Goal: Task Accomplishment & Management: Manage account settings

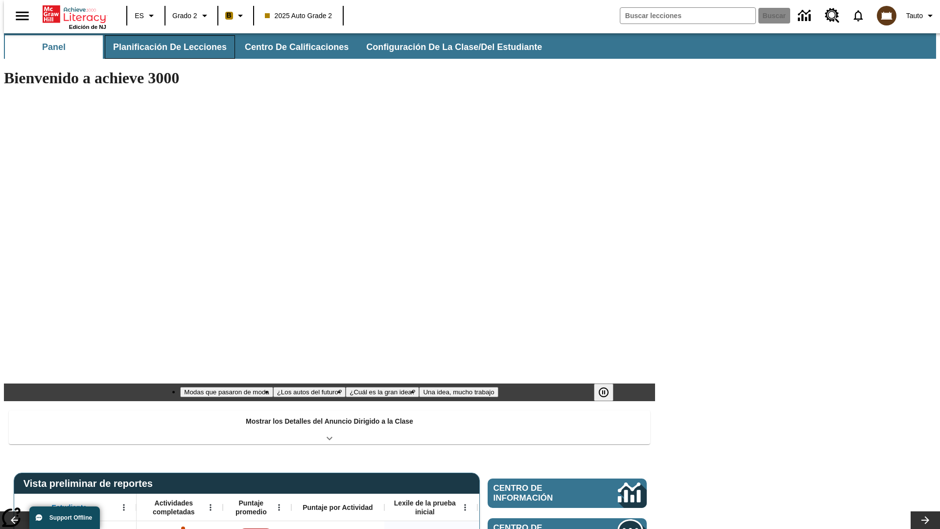
click at [164, 47] on span "Planificación de lecciones" at bounding box center [170, 47] width 114 height 11
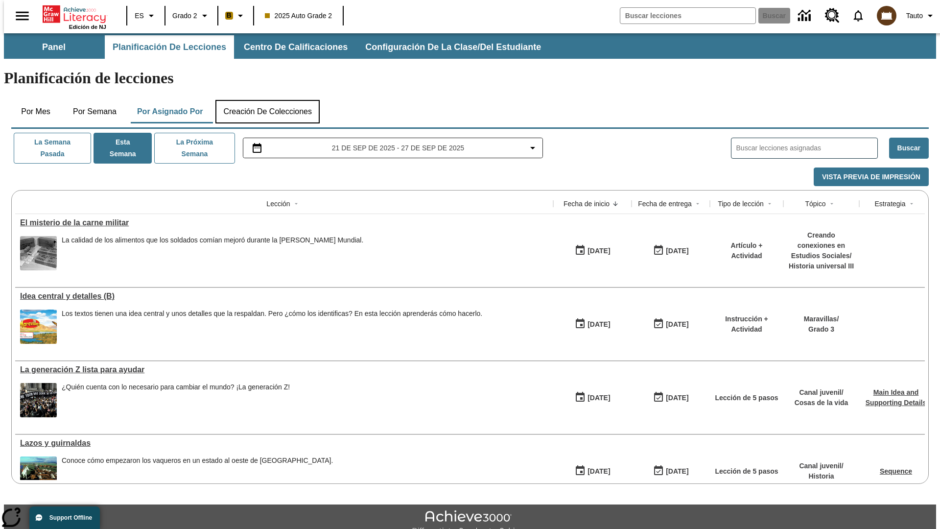
click at [267, 100] on button "Creación de colecciones" at bounding box center [267, 112] width 104 height 24
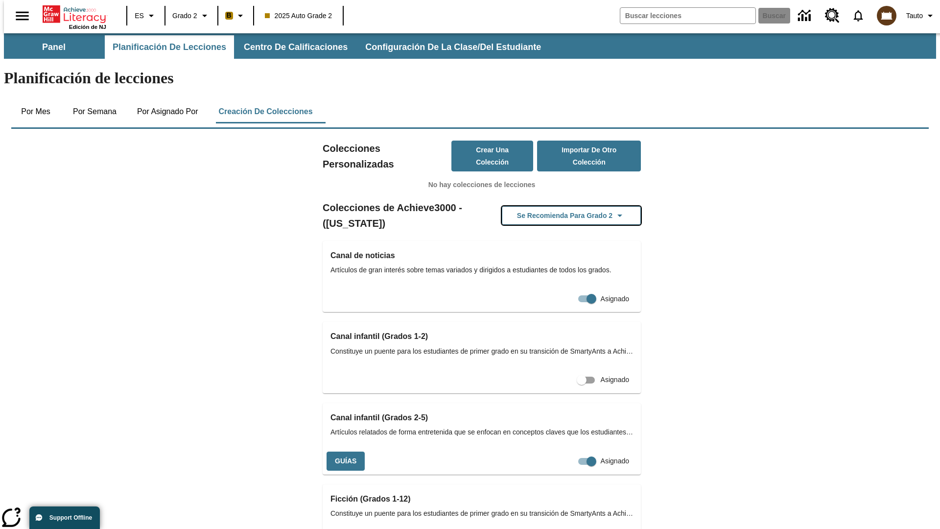
click at [556, 206] on button "Se recomienda para Grado 2" at bounding box center [571, 215] width 139 height 19
click at [569, 452] on input "Asignado" at bounding box center [592, 461] width 56 height 19
checkbox input "false"
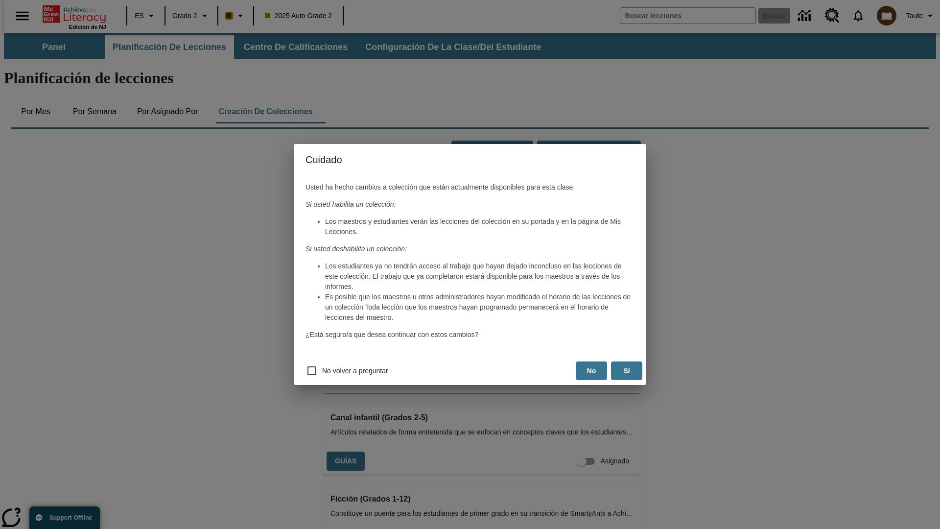
scroll to position [158, 0]
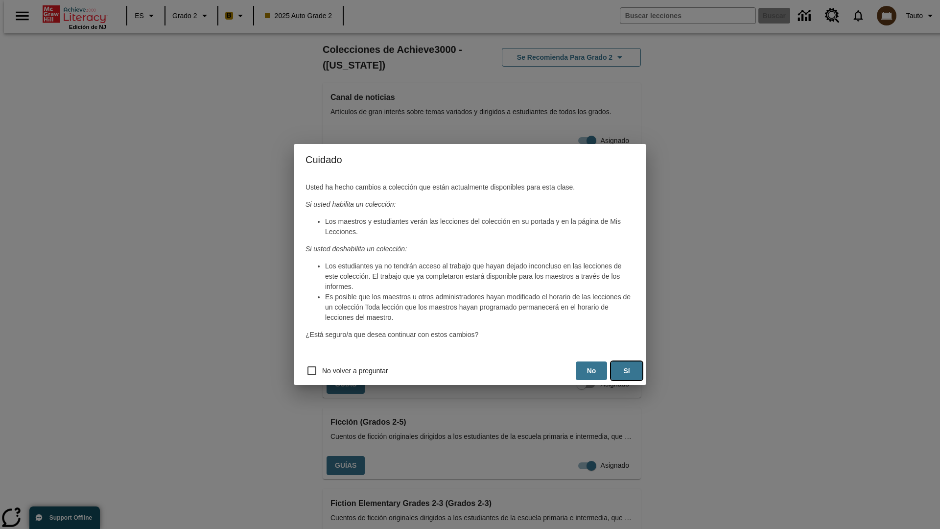
click at [627, 371] on button "Sí" at bounding box center [626, 370] width 31 height 19
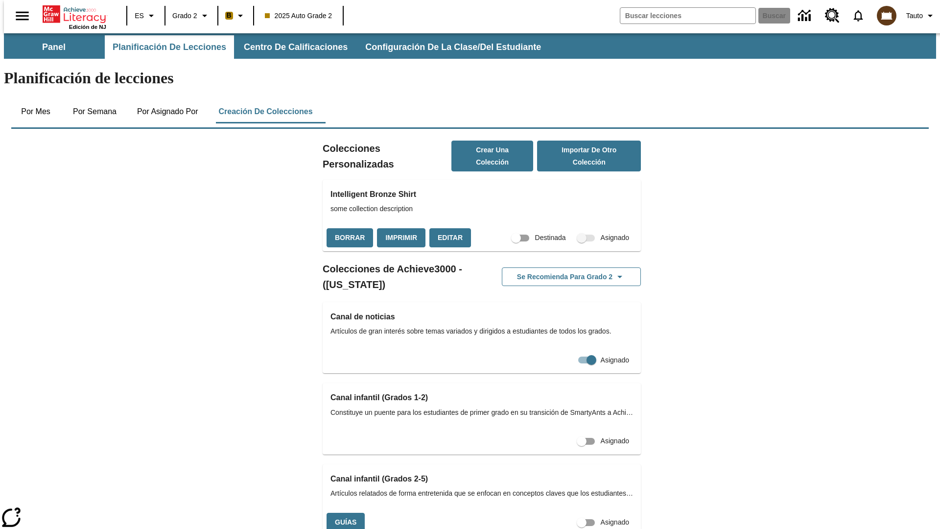
click at [564, 513] on input "Asignado" at bounding box center [582, 522] width 56 height 19
checkbox input "true"
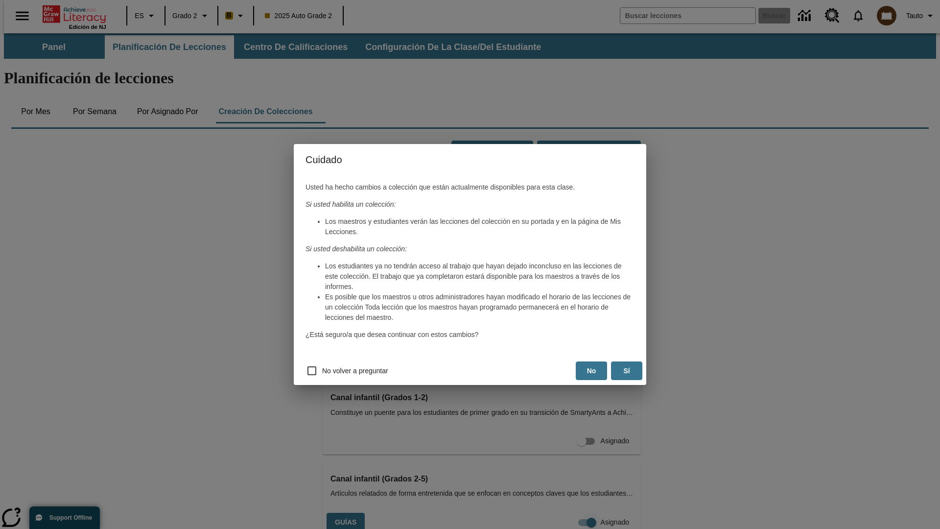
scroll to position [219, 0]
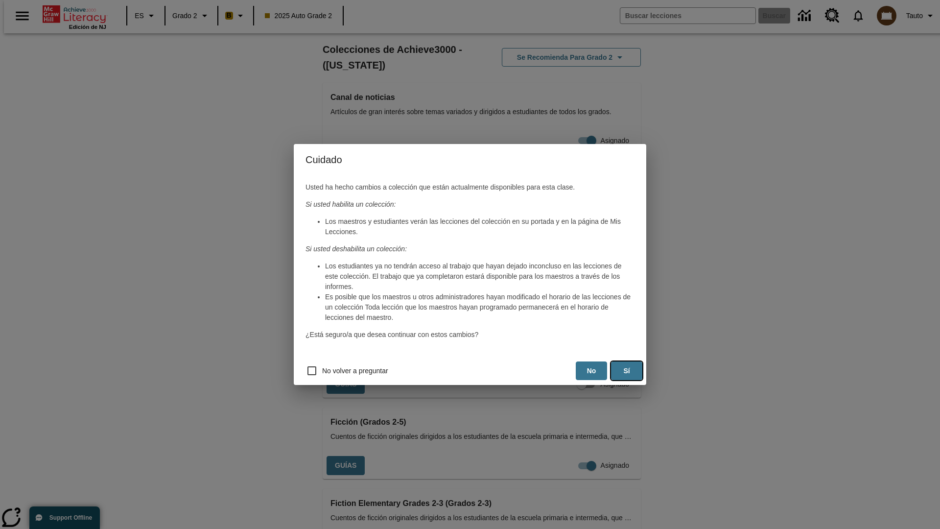
click at [627, 371] on button "Sí" at bounding box center [626, 370] width 31 height 19
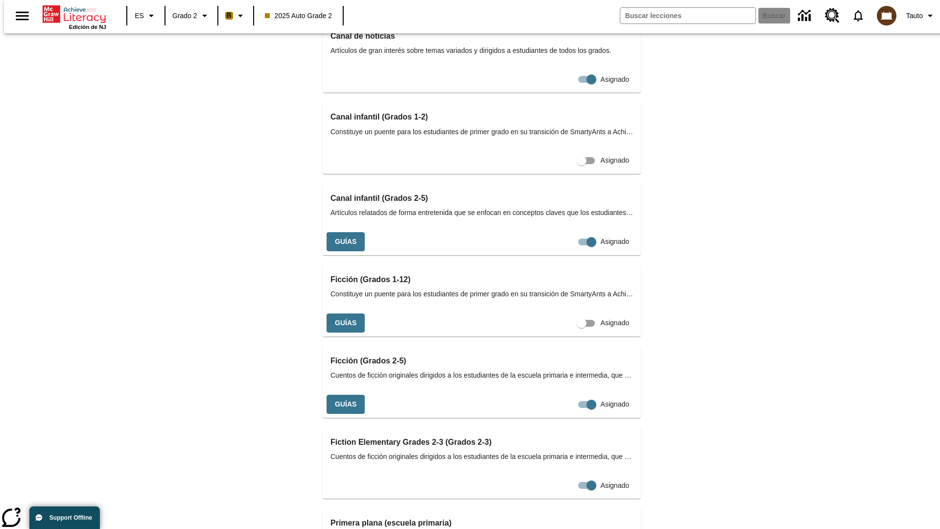
scroll to position [158, 0]
